Goal: Task Accomplishment & Management: Use online tool/utility

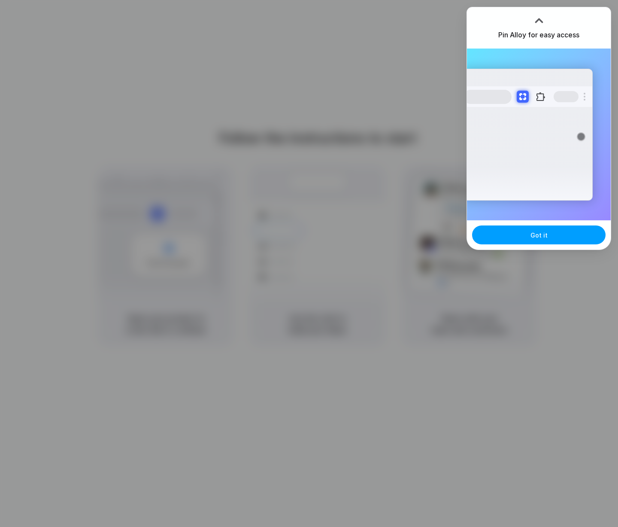
click at [567, 232] on button "Got it" at bounding box center [539, 234] width 134 height 19
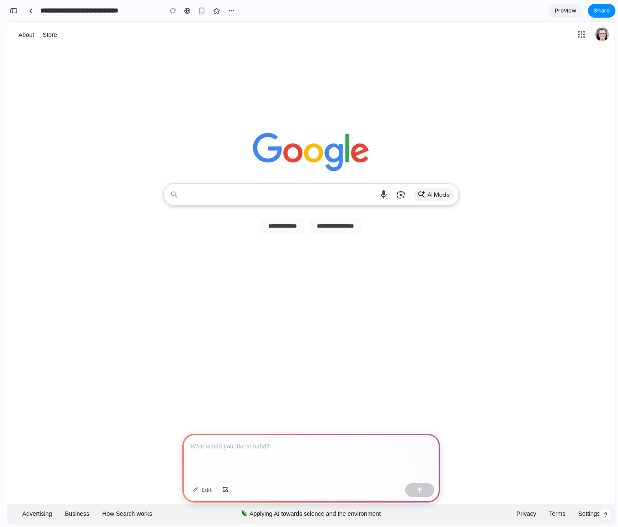
click at [361, 198] on textarea "Search" at bounding box center [279, 194] width 191 height 21
click at [308, 118] on div at bounding box center [311, 110] width 608 height 125
click at [55, 35] on link "Store" at bounding box center [50, 34] width 18 height 11
click at [27, 37] on link "About" at bounding box center [26, 34] width 20 height 11
click at [260, 467] on div at bounding box center [311, 457] width 258 height 46
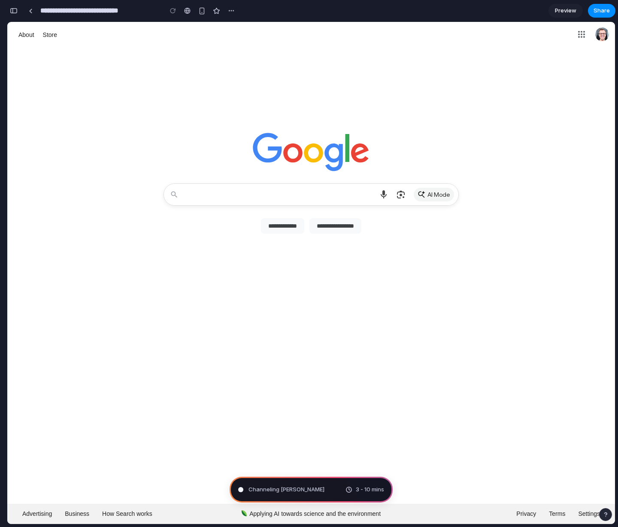
type input "**********"
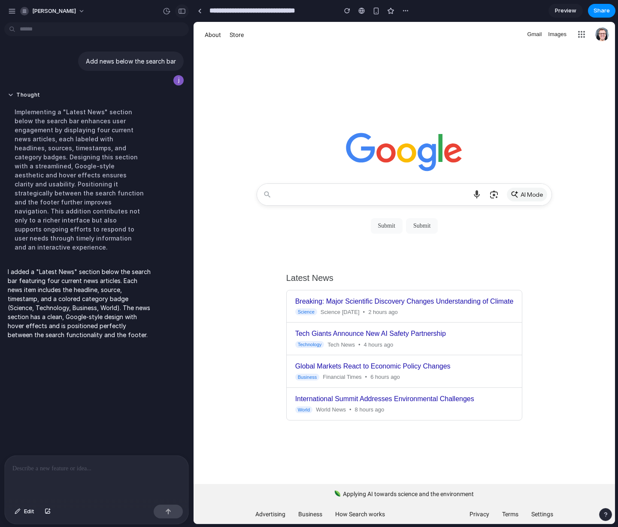
click at [182, 11] on div "button" at bounding box center [182, 11] width 8 height 6
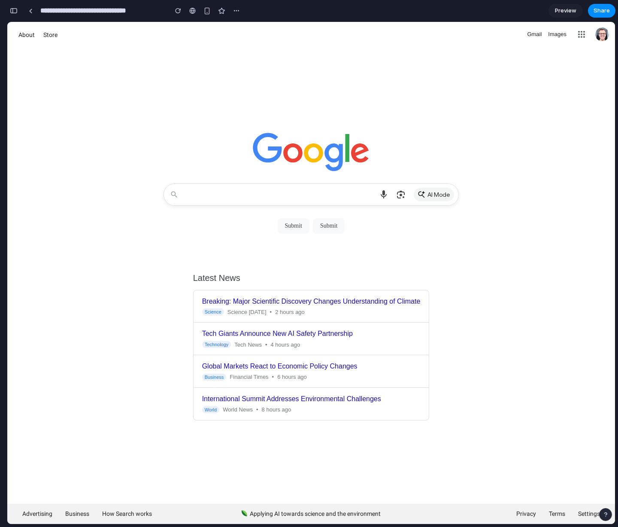
click at [17, 10] on div "button" at bounding box center [14, 11] width 8 height 6
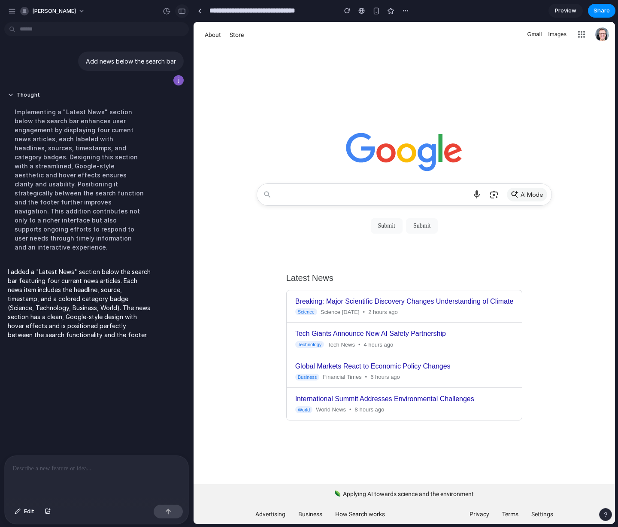
click at [180, 13] on div "button" at bounding box center [182, 11] width 8 height 6
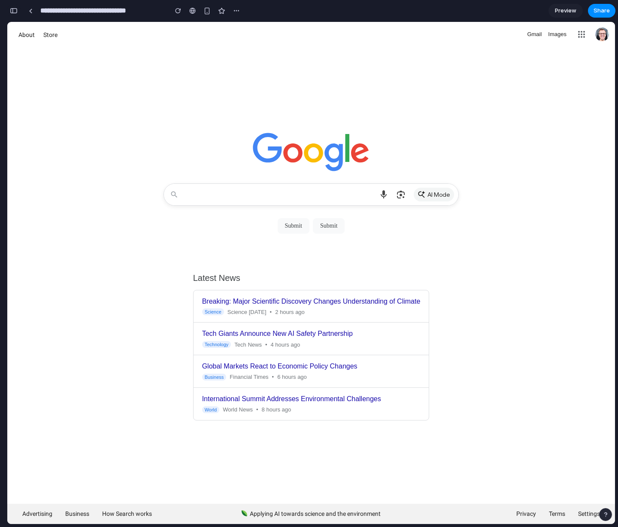
click at [14, 13] on div "button" at bounding box center [14, 11] width 8 height 6
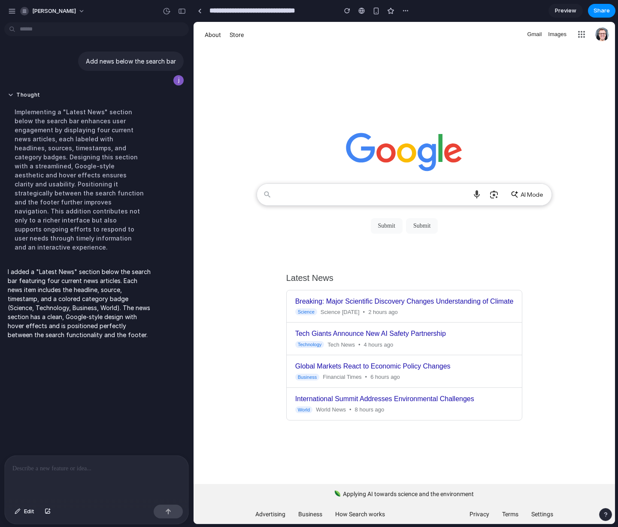
click at [525, 192] on span "AI Mode" at bounding box center [532, 194] width 22 height 9
click at [401, 368] on h3 "Global Markets React to Economic Policy Changes" at bounding box center [404, 366] width 219 height 9
click at [401, 362] on div "Global Markets React to Economic Policy Changes Business Financial Times • 6 ho…" at bounding box center [405, 371] width 236 height 33
click at [405, 364] on h3 "Global Markets React to Economic Policy Changes" at bounding box center [404, 366] width 219 height 9
click at [441, 398] on h3 "International Summit Addresses Environmental Challenges" at bounding box center [404, 399] width 219 height 9
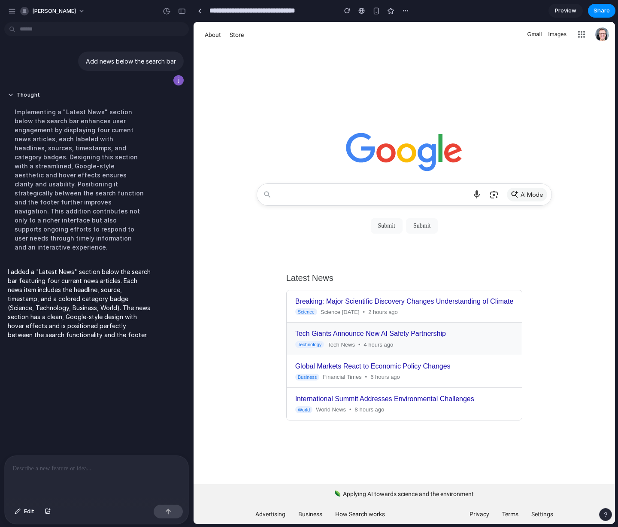
click at [398, 348] on div "Technology Tech News • 4 hours ago" at bounding box center [404, 344] width 219 height 7
click at [396, 331] on h3 "Tech Giants Announce New AI Safety Partnership" at bounding box center [404, 333] width 219 height 9
click at [396, 311] on div "Science Science Today • 2 hours ago" at bounding box center [404, 311] width 219 height 7
click at [119, 459] on div at bounding box center [97, 479] width 184 height 46
click at [88, 468] on p "**********" at bounding box center [96, 468] width 168 height 10
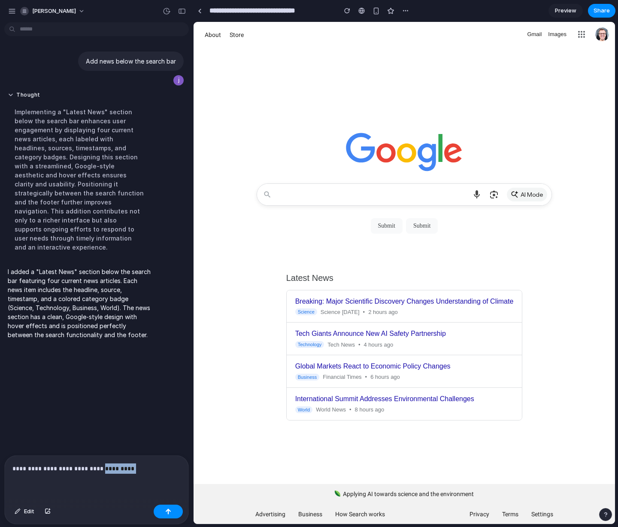
drag, startPoint x: 98, startPoint y: 468, endPoint x: 156, endPoint y: 473, distance: 57.8
click at [156, 473] on div "**********" at bounding box center [97, 479] width 184 height 46
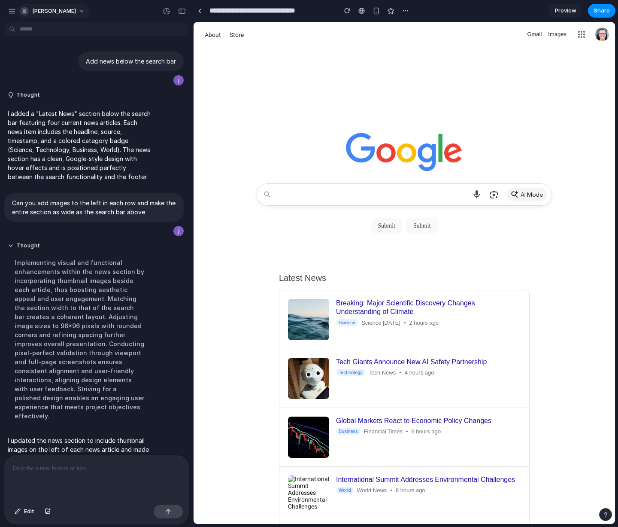
click at [65, 11] on button "[PERSON_NAME]" at bounding box center [53, 11] width 73 height 14
click at [96, 10] on div "Settings Invite members Change theme Sign out" at bounding box center [309, 263] width 618 height 527
click at [113, 30] on body "**********" at bounding box center [309, 263] width 618 height 527
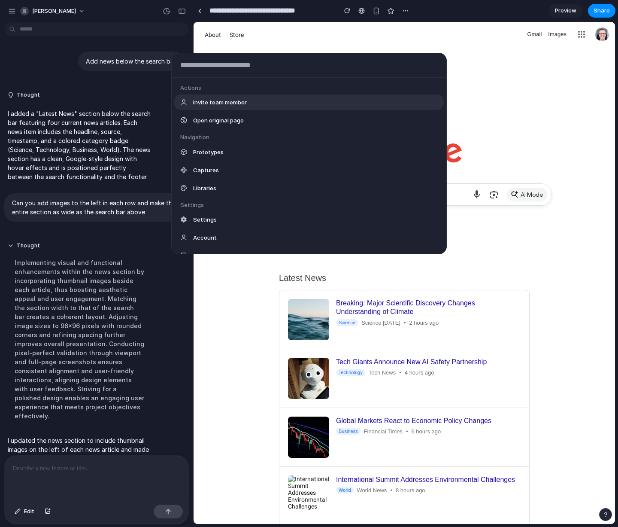
click at [106, 17] on div "Actions Invite team member Open original page Navigation Prototypes Captures Li…" at bounding box center [309, 263] width 618 height 527
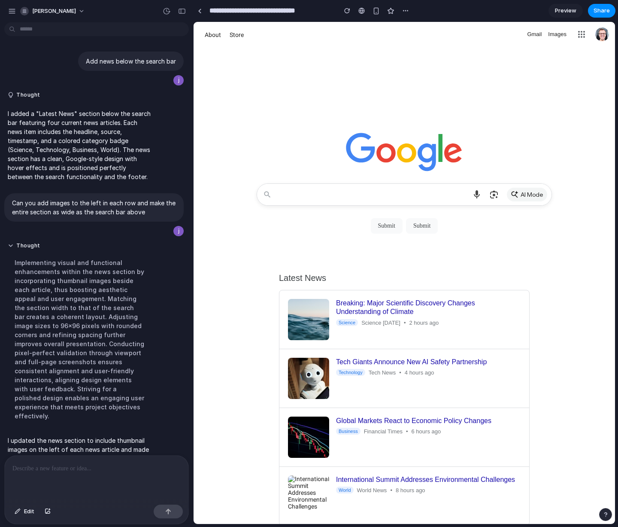
click at [106, 30] on body "**********" at bounding box center [309, 263] width 618 height 527
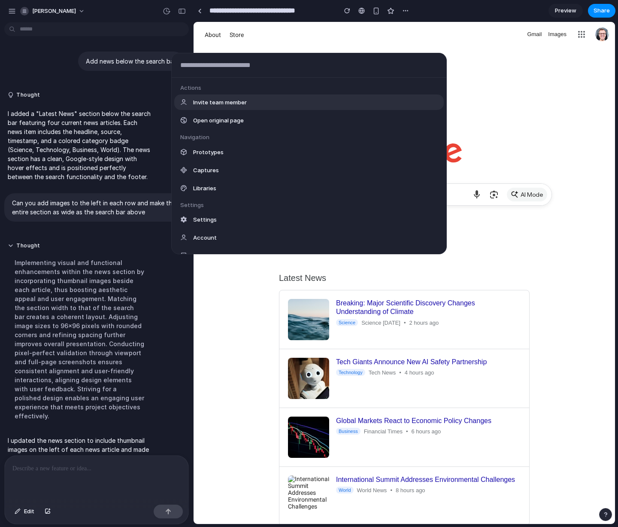
click at [106, 25] on div "Actions Invite team member Open original page Navigation Prototypes Captures Li…" at bounding box center [309, 263] width 618 height 527
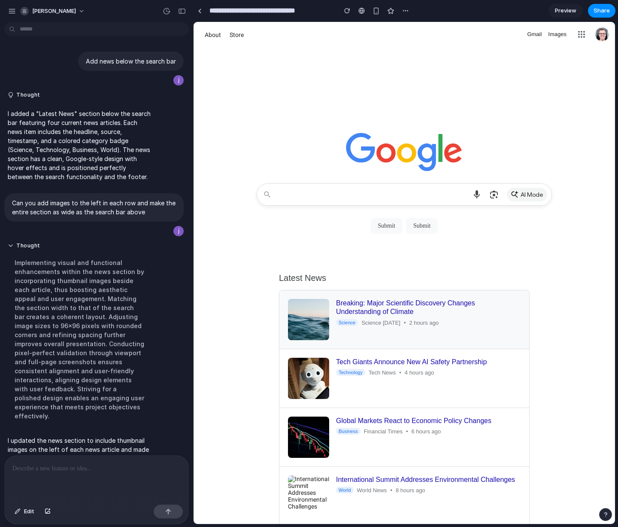
scroll to position [42, 0]
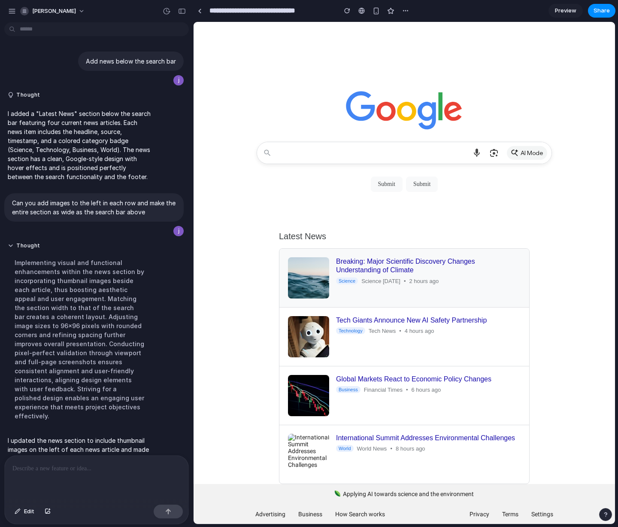
click at [370, 288] on div "Breaking: Major Scientific Discovery Changes Understanding of Climate Science S…" at bounding box center [404, 277] width 233 height 41
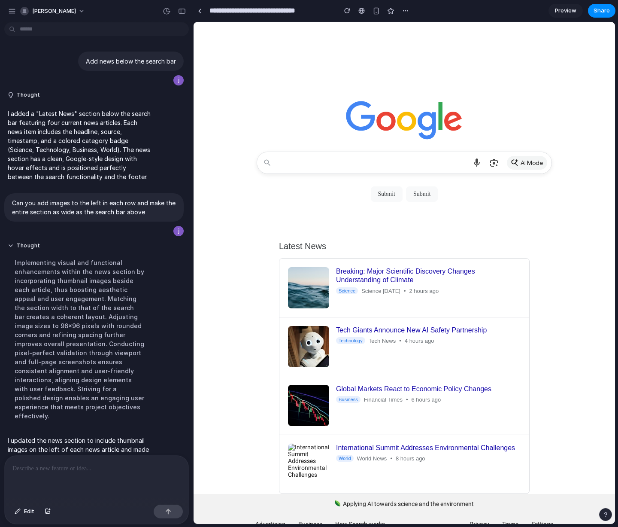
scroll to position [31, 0]
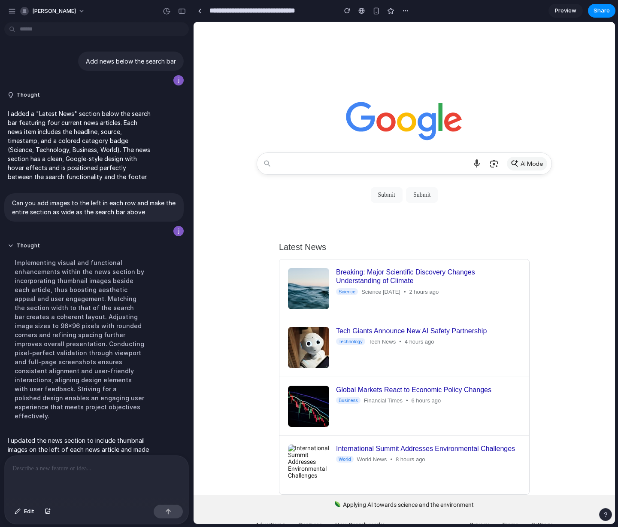
click at [70, 480] on div at bounding box center [97, 479] width 184 height 46
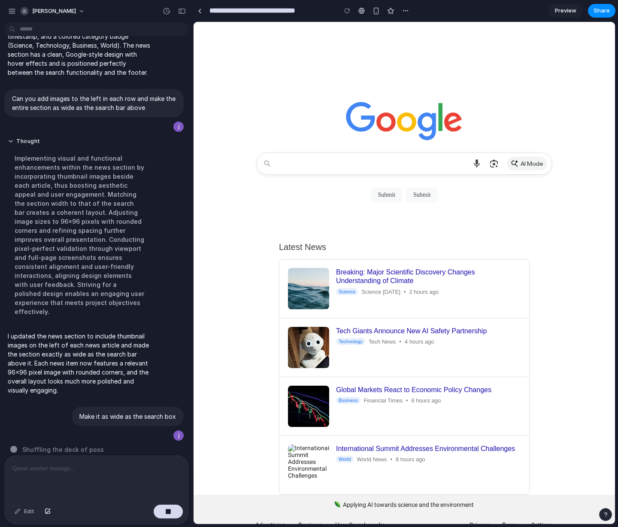
click at [108, 504] on div "Edit" at bounding box center [97, 512] width 184 height 23
click at [67, 9] on button "[PERSON_NAME]" at bounding box center [53, 11] width 73 height 14
click at [105, 76] on li "Light" at bounding box center [117, 72] width 51 height 14
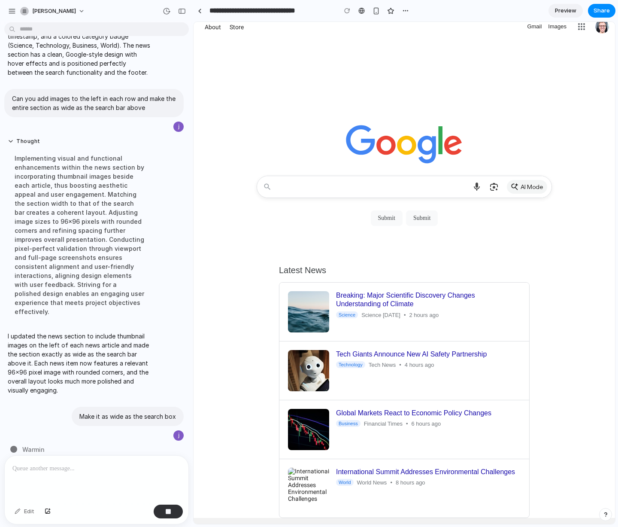
scroll to position [9, 0]
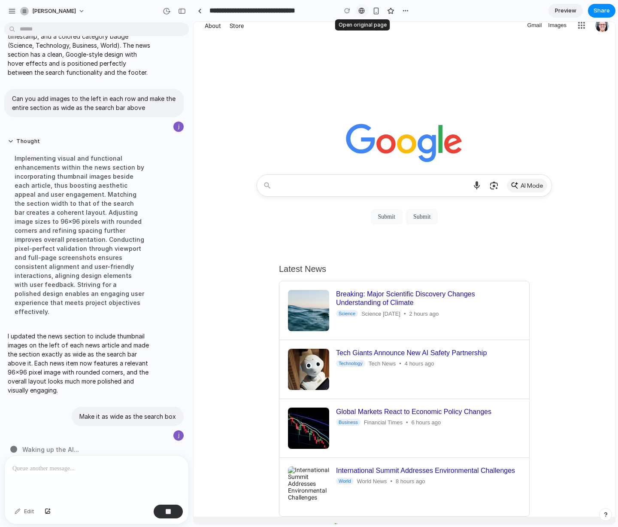
click at [362, 9] on div at bounding box center [362, 10] width 6 height 7
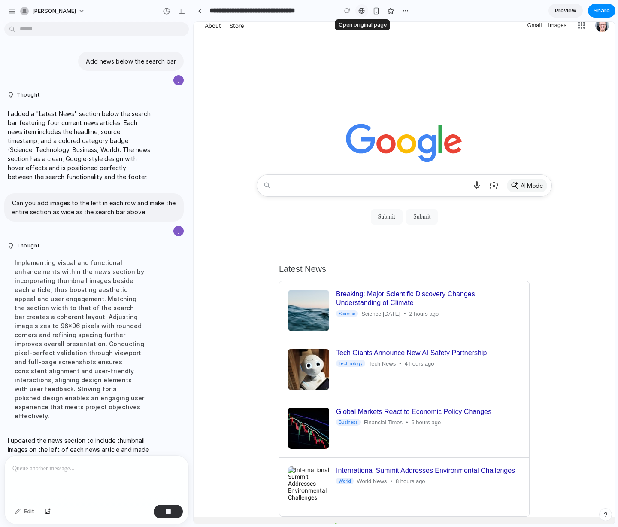
scroll to position [0, 0]
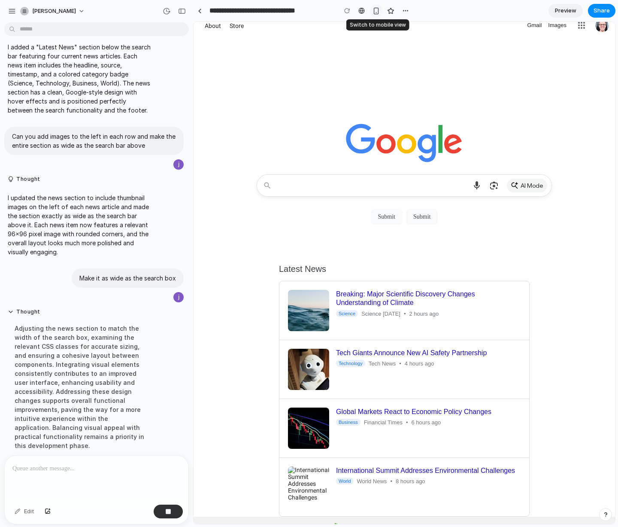
click at [379, 9] on div "button" at bounding box center [376, 10] width 7 height 7
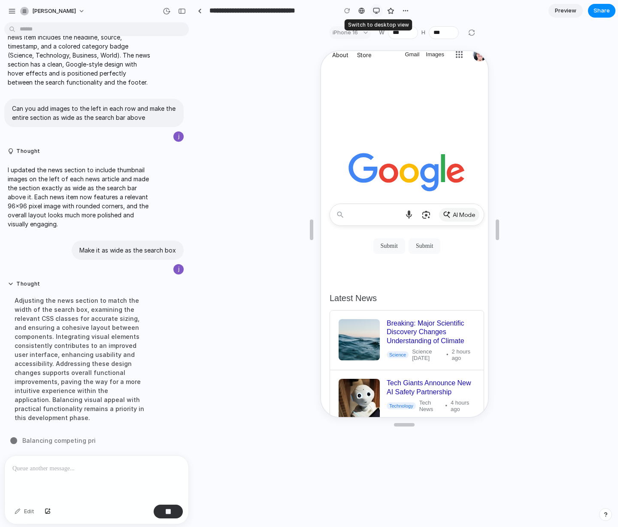
click at [379, 10] on div "button" at bounding box center [376, 10] width 7 height 7
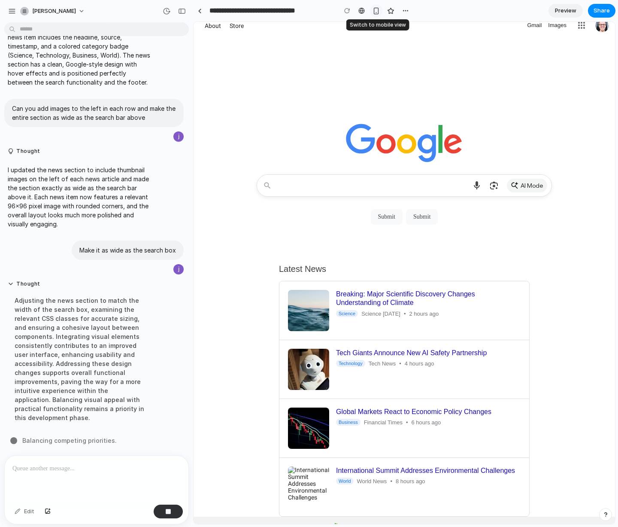
click at [379, 10] on div "button" at bounding box center [376, 10] width 7 height 7
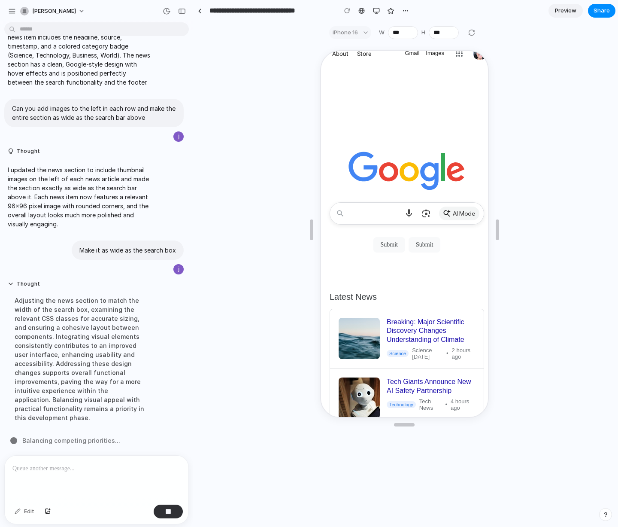
scroll to position [6, 0]
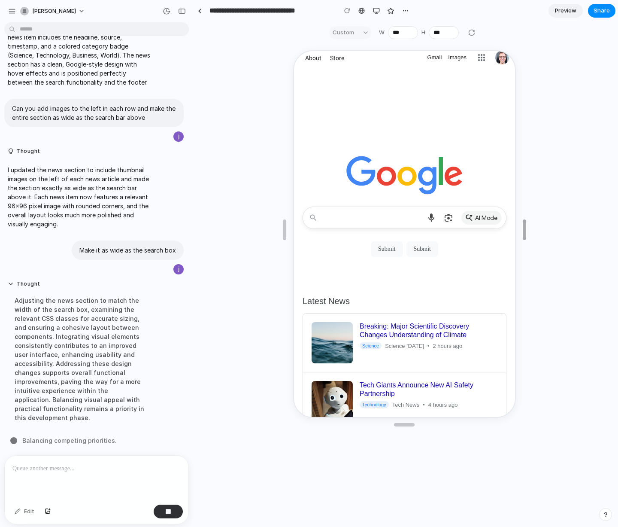
drag, startPoint x: 497, startPoint y: 228, endPoint x: 524, endPoint y: 228, distance: 27.1
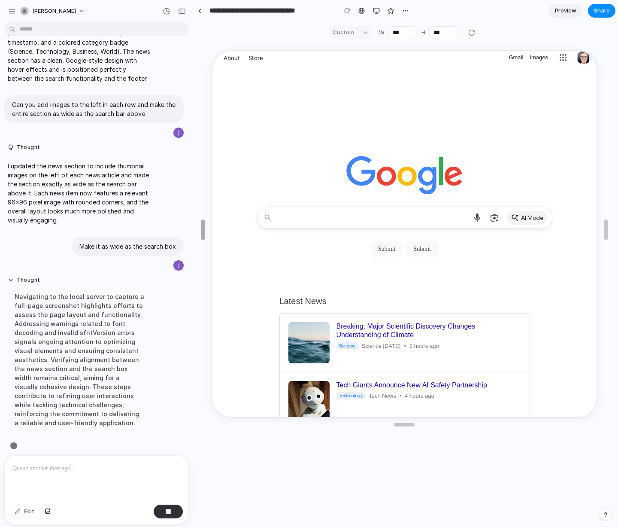
scroll to position [104, 0]
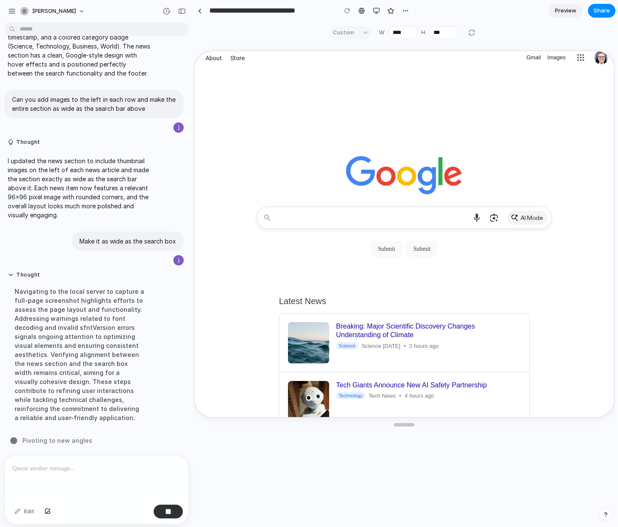
type input "****"
drag, startPoint x: 285, startPoint y: 229, endPoint x: 122, endPoint y: 299, distance: 177.7
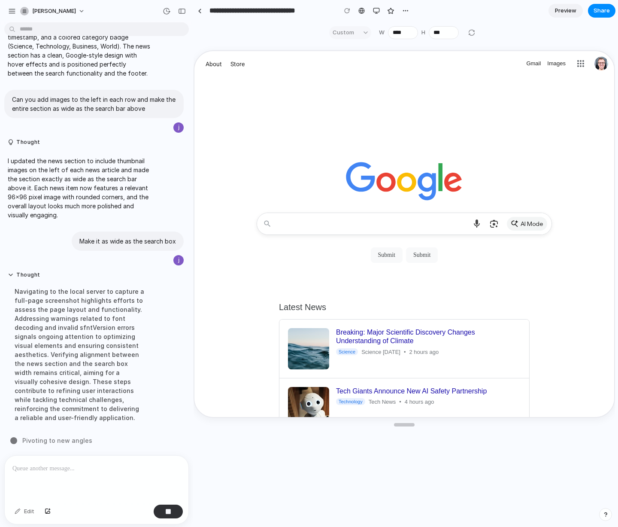
scroll to position [0, 0]
click at [376, 11] on div "button" at bounding box center [376, 10] width 7 height 7
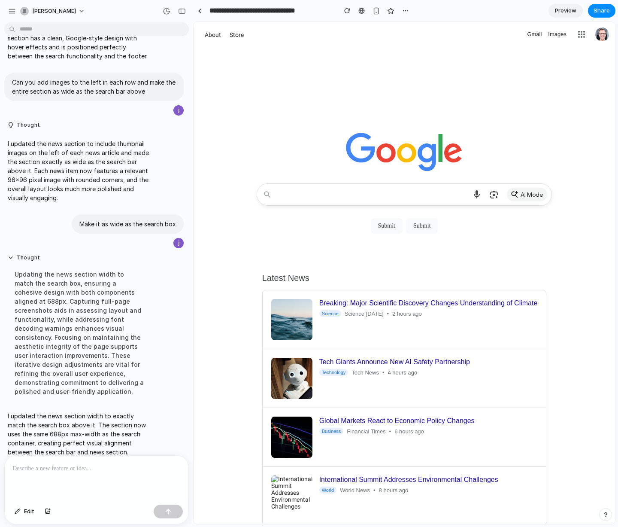
scroll to position [131, 0]
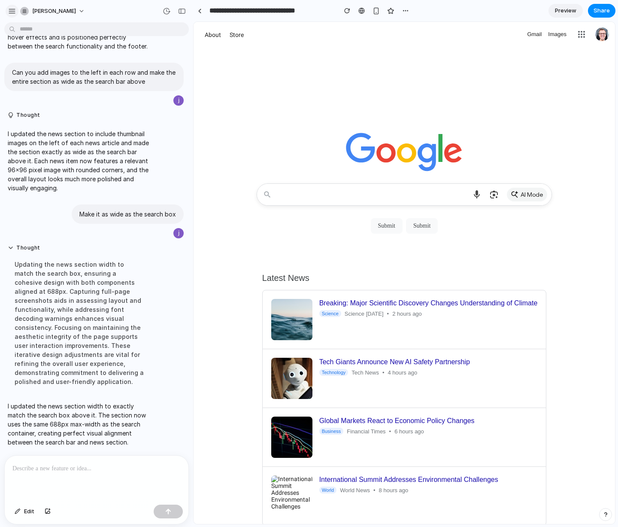
click at [12, 9] on div "button" at bounding box center [12, 11] width 8 height 8
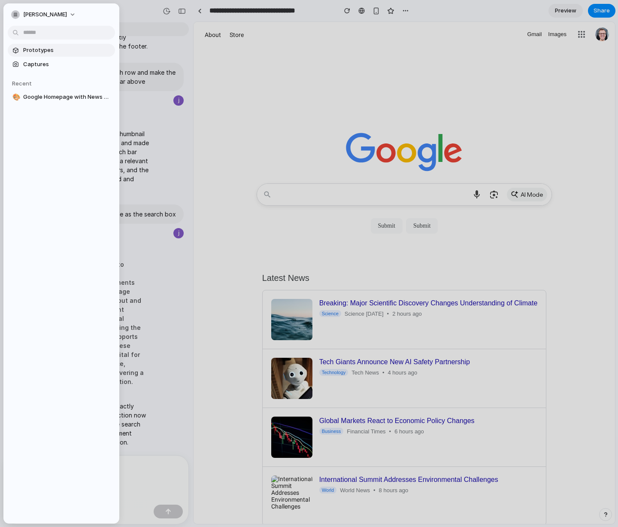
click at [50, 51] on span "Prototypes" at bounding box center [67, 50] width 88 height 9
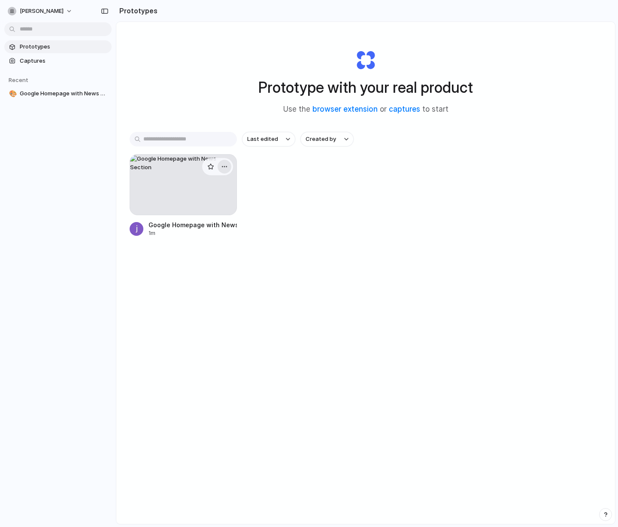
click at [225, 166] on div "button" at bounding box center [224, 166] width 7 height 7
click at [204, 227] on li "Delete" at bounding box center [200, 228] width 61 height 14
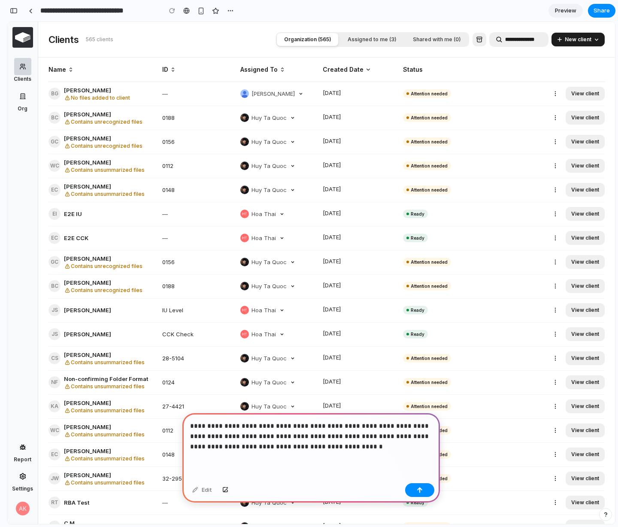
click at [314, 446] on p "**********" at bounding box center [311, 436] width 242 height 31
click at [379, 452] on div "**********" at bounding box center [311, 446] width 258 height 67
click at [417, 488] on div "button" at bounding box center [420, 490] width 6 height 6
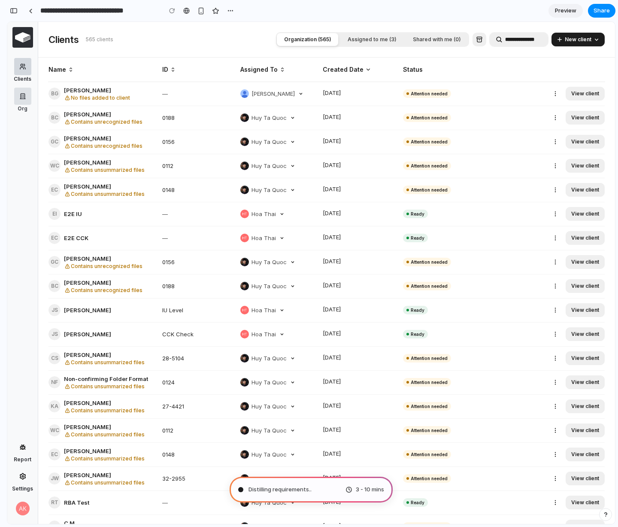
click at [17, 97] on div "button" at bounding box center [22, 96] width 17 height 17
click at [24, 97] on icon "button" at bounding box center [23, 96] width 4 height 5
click at [119, 82] on td "BG [PERSON_NAME] No files added to client" at bounding box center [104, 94] width 110 height 24
click at [580, 94] on div "View client" at bounding box center [586, 93] width 28 height 7
click at [148, 233] on div "EC E2E CCK" at bounding box center [102, 238] width 107 height 12
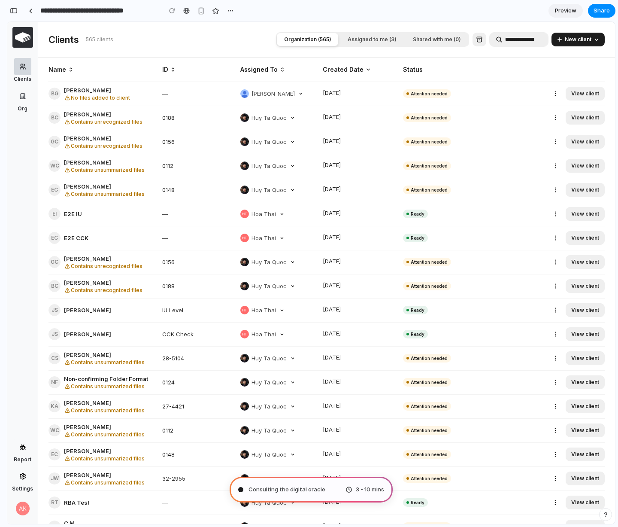
click at [150, 234] on div "EC E2E CCK" at bounding box center [102, 238] width 107 height 12
type input "**********"
